Goal: Navigation & Orientation: Understand site structure

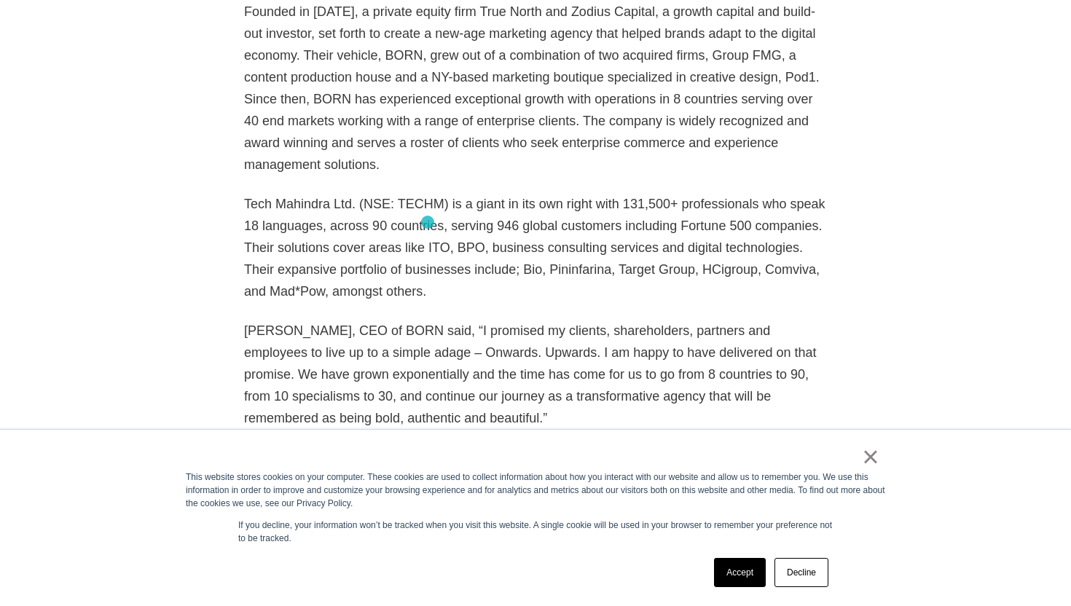
scroll to position [1334, 0]
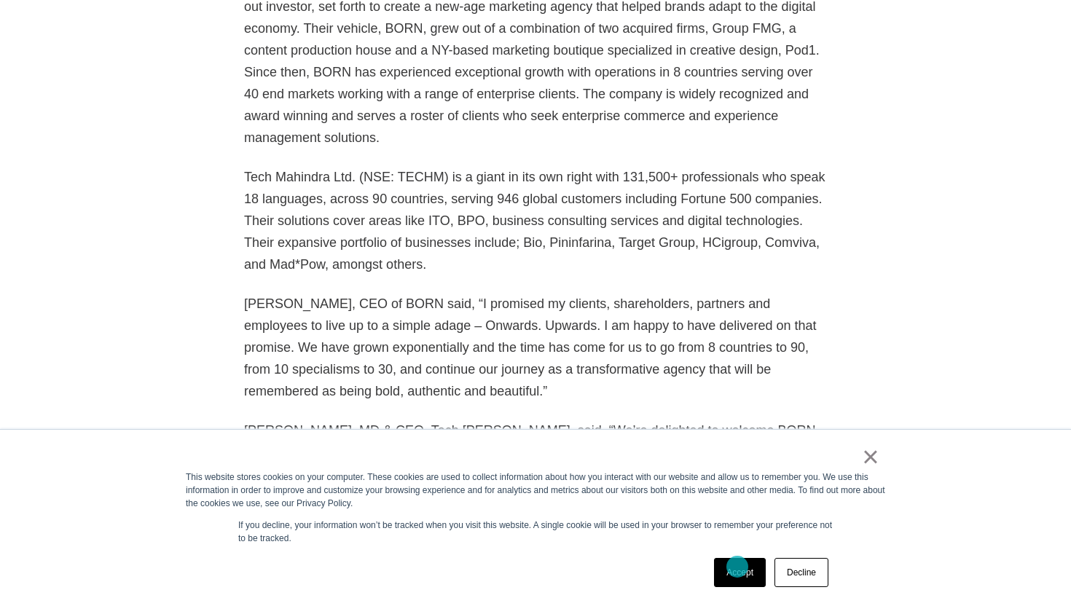
click at [740, 575] on link "Accept" at bounding box center [740, 572] width 52 height 29
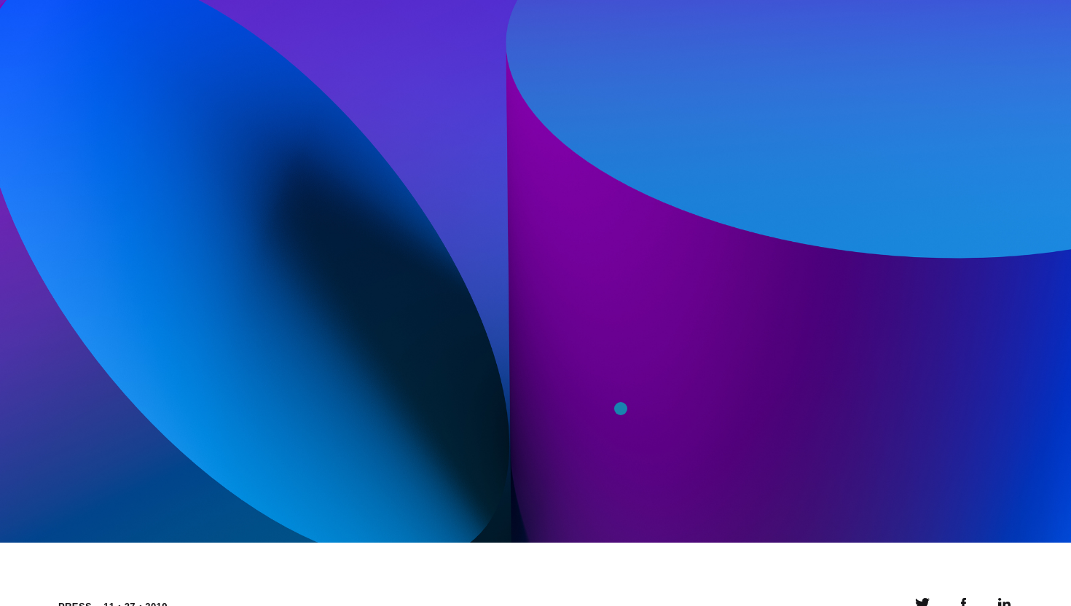
scroll to position [0, 0]
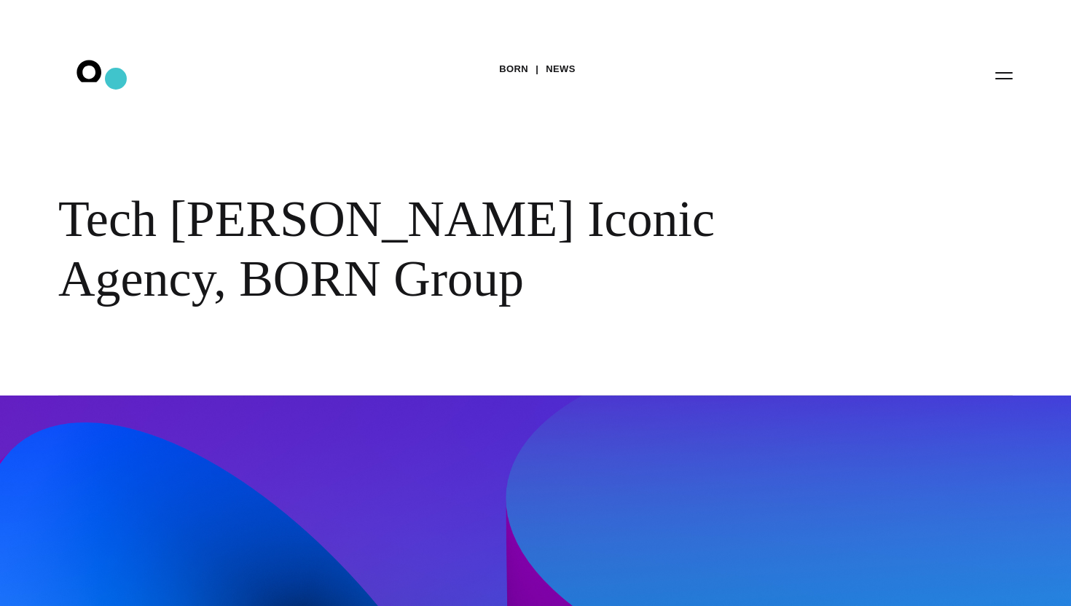
click at [116, 79] on icon ".st0{display:none;} .st1{display:inline;} .st2{font-family:'HelveticaNeue-Mediu…" at bounding box center [98, 75] width 93 height 38
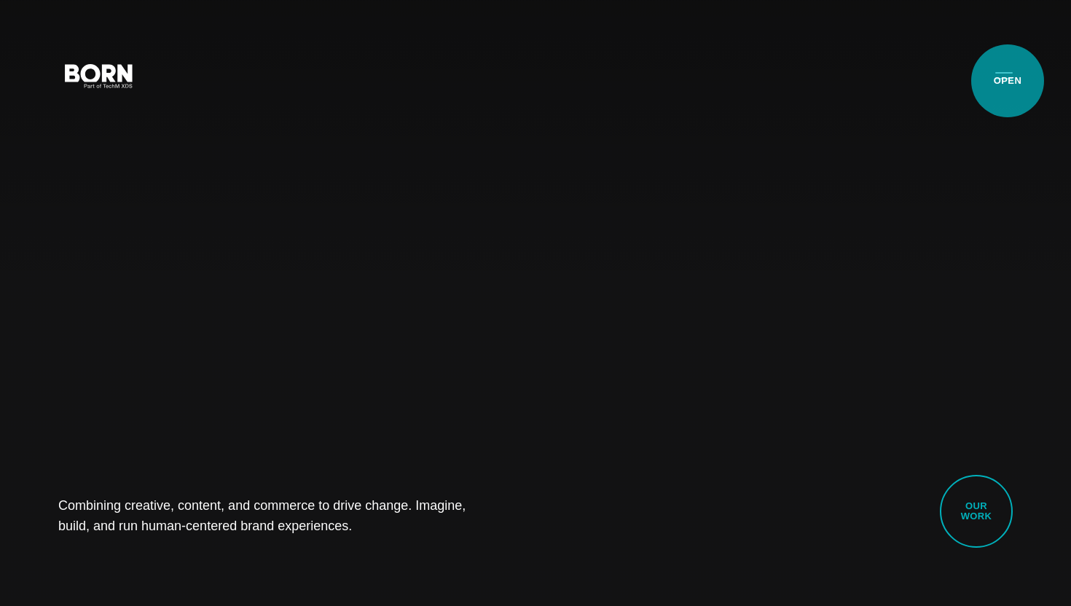
click at [1008, 81] on button "Primary Menu" at bounding box center [1004, 75] width 35 height 31
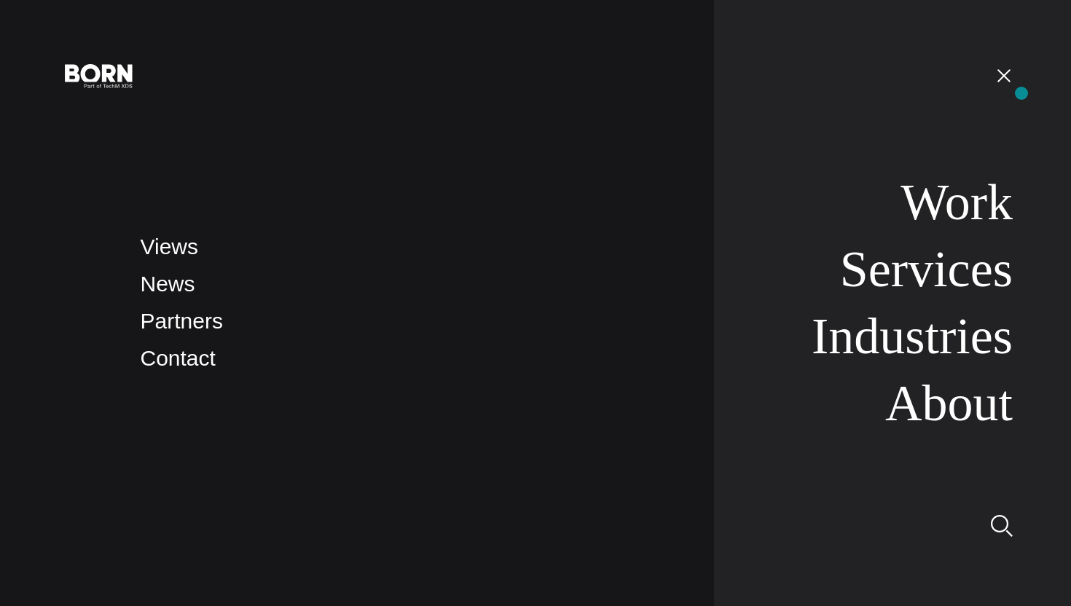
click at [1013, 93] on nav "Work Services Industries About" at bounding box center [863, 303] width 299 height 606
click at [1006, 80] on button "Primary Menu" at bounding box center [1004, 75] width 35 height 31
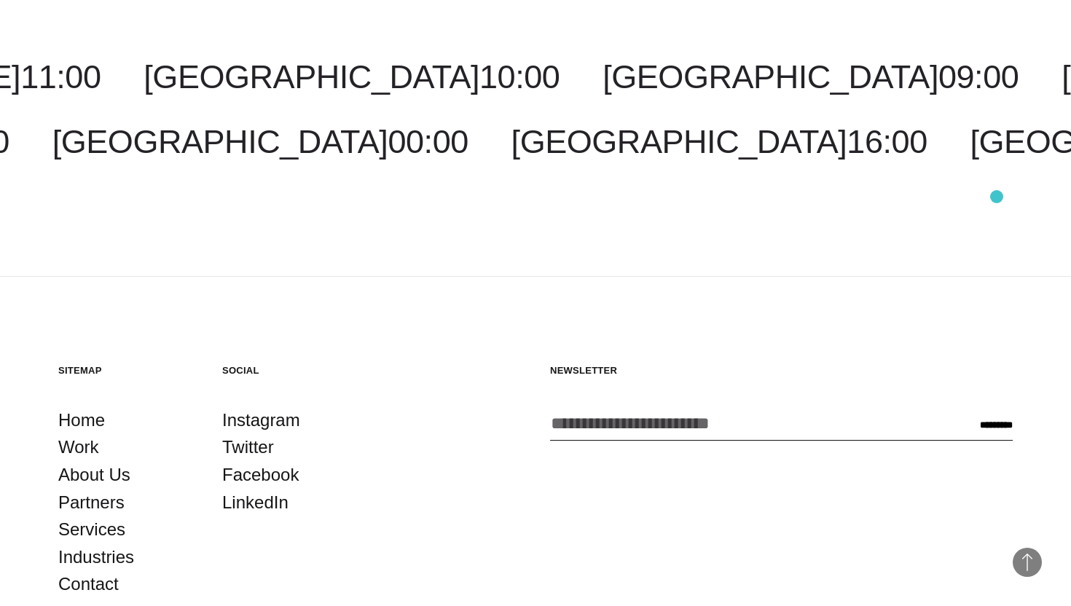
scroll to position [4320, 0]
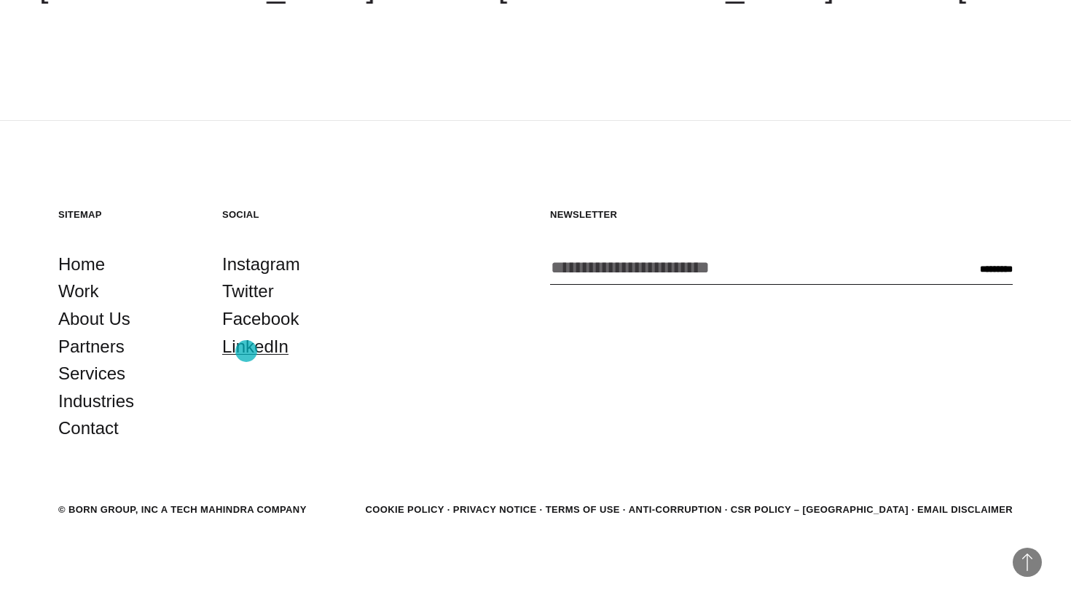
click at [247, 350] on link "LinkedIn" at bounding box center [255, 347] width 66 height 28
